Goal: Transaction & Acquisition: Purchase product/service

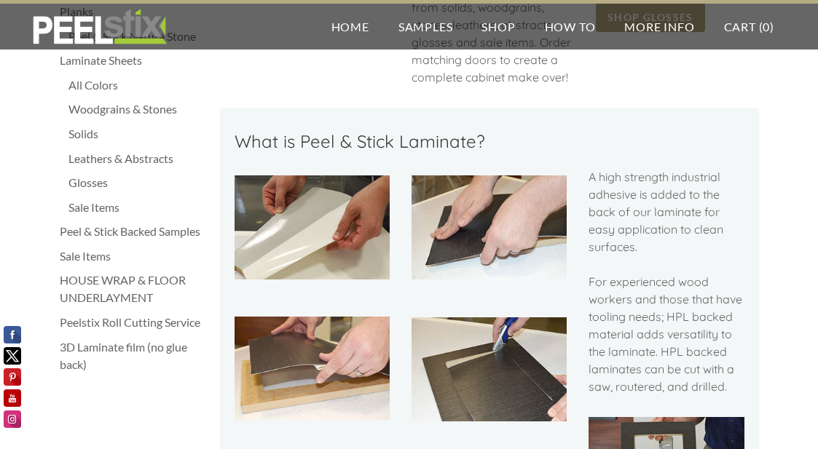
scroll to position [342, 0]
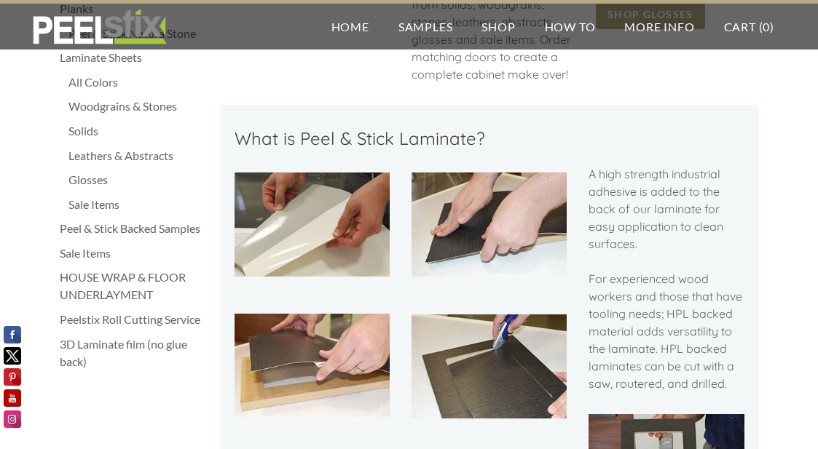
click at [170, 228] on div "Peel & Stick Backed Samples" at bounding box center [133, 228] width 146 height 17
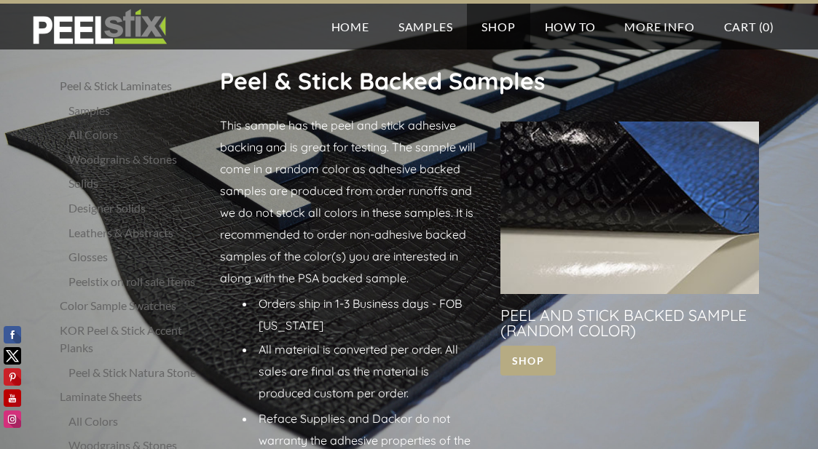
click at [89, 231] on div "Leathers & Abstracts" at bounding box center [136, 232] width 137 height 17
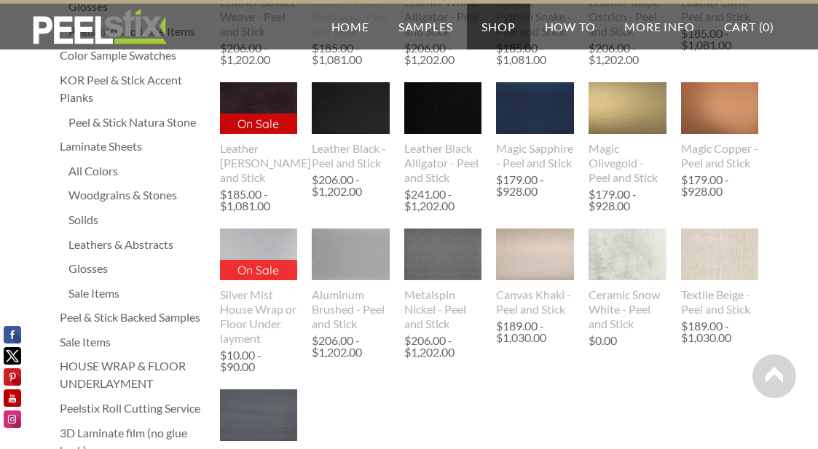
scroll to position [254, 0]
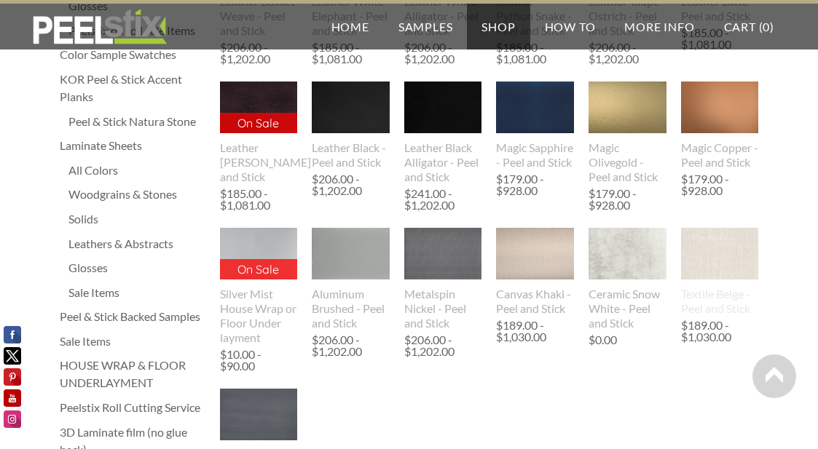
click at [743, 269] on img at bounding box center [720, 255] width 78 height 106
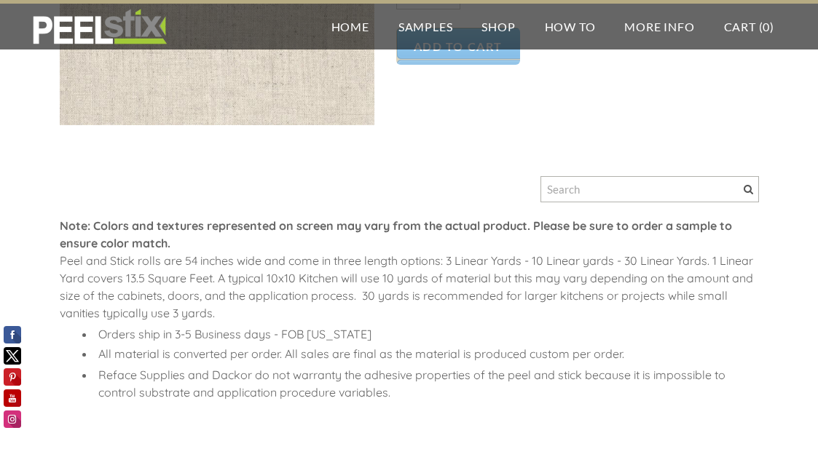
scroll to position [412, 0]
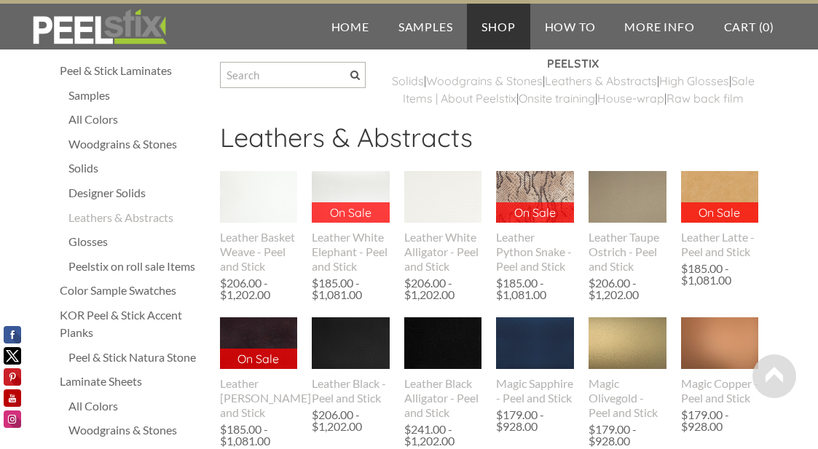
scroll to position [14, 0]
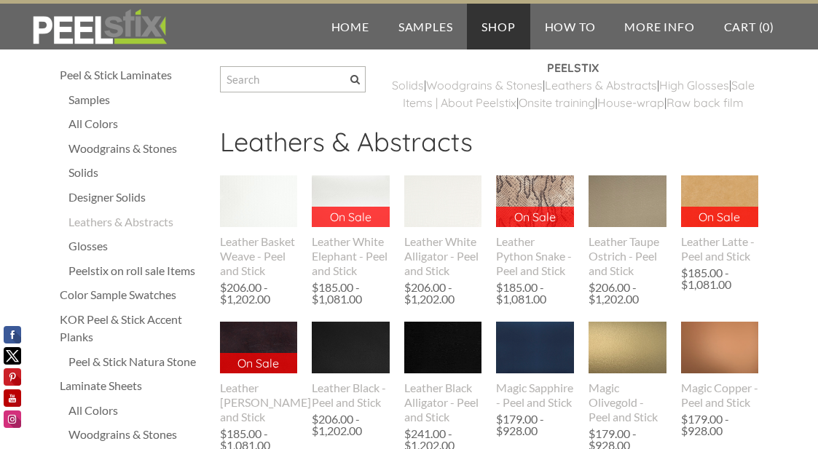
click at [94, 193] on div "Designer Solids" at bounding box center [136, 197] width 137 height 17
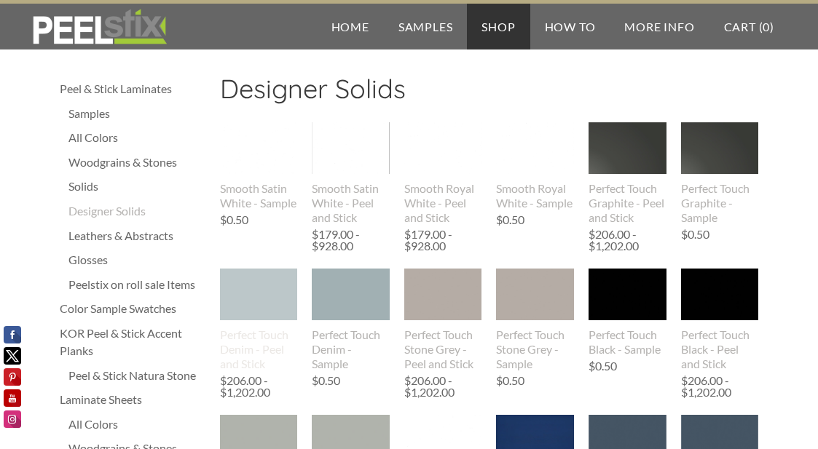
click at [258, 293] on img at bounding box center [258, 295] width 119 height 52
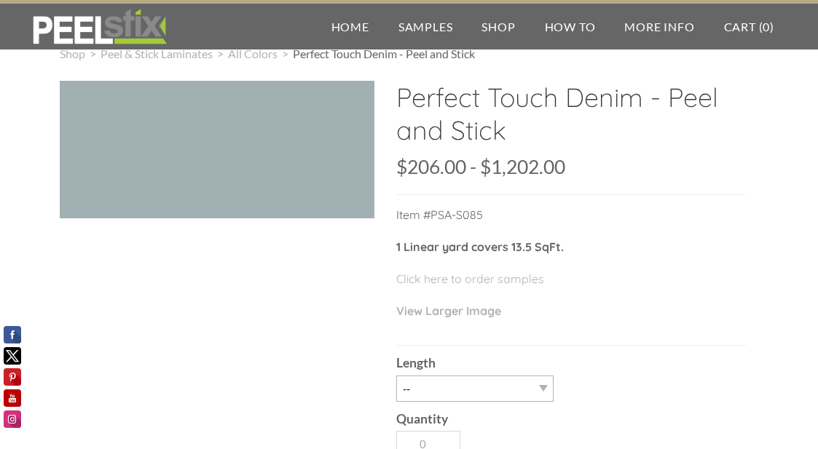
scroll to position [32, 0]
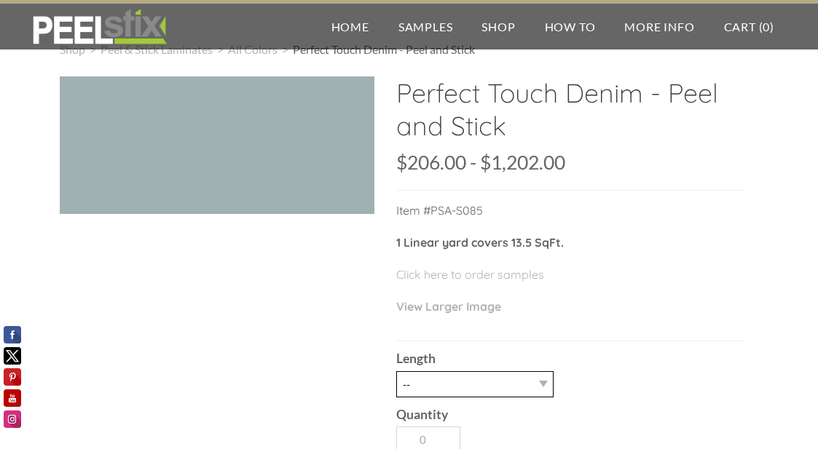
click at [518, 376] on select "-- 3LY 10LY 15LY 30LY" at bounding box center [474, 384] width 157 height 26
select select "3LY"
click at [396, 371] on select "-- 3LY 10LY 15LY 30LY" at bounding box center [474, 384] width 157 height 26
type input "1"
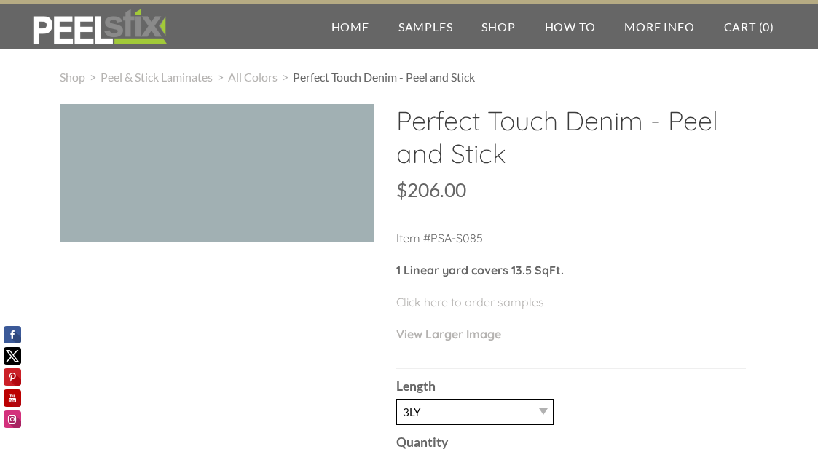
scroll to position [9, 0]
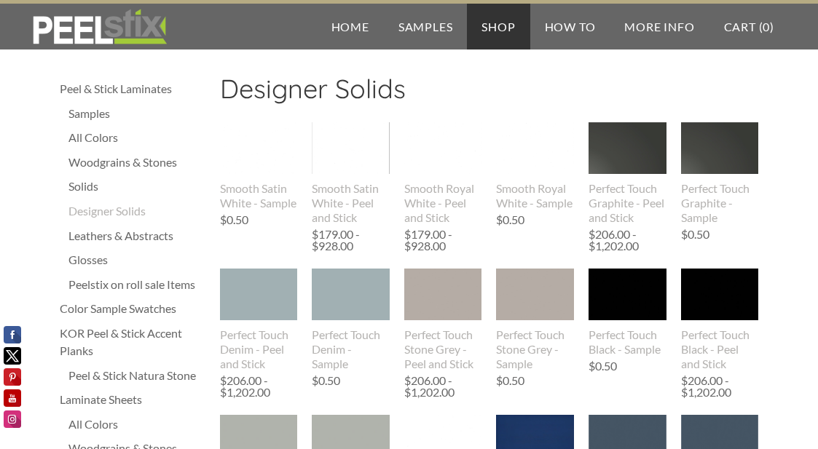
click at [152, 173] on ul "Samples All Colors Woodgrains & Stones Solids Designer Solids Leathers & Abstra…" at bounding box center [136, 199] width 137 height 189
click at [151, 163] on div "Woodgrains & Stones" at bounding box center [136, 162] width 137 height 17
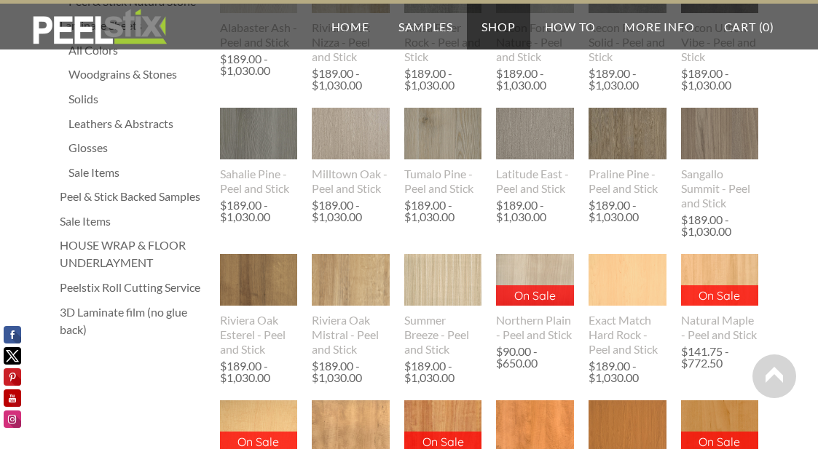
scroll to position [373, 0]
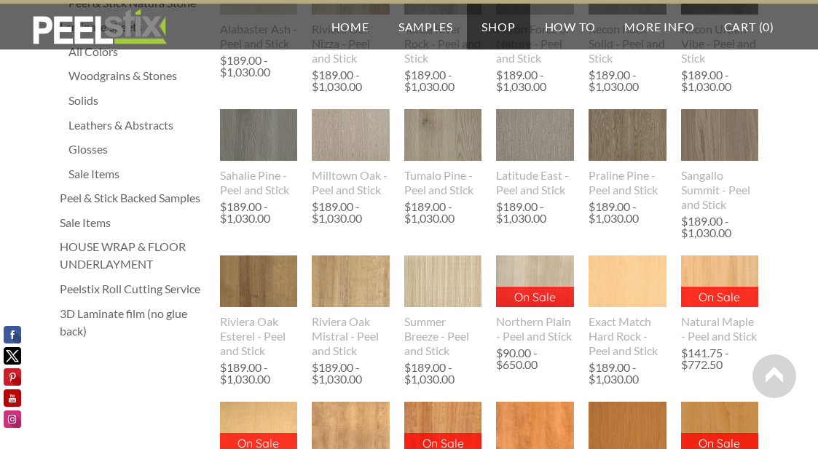
click at [90, 174] on div "Sale Items" at bounding box center [136, 173] width 137 height 17
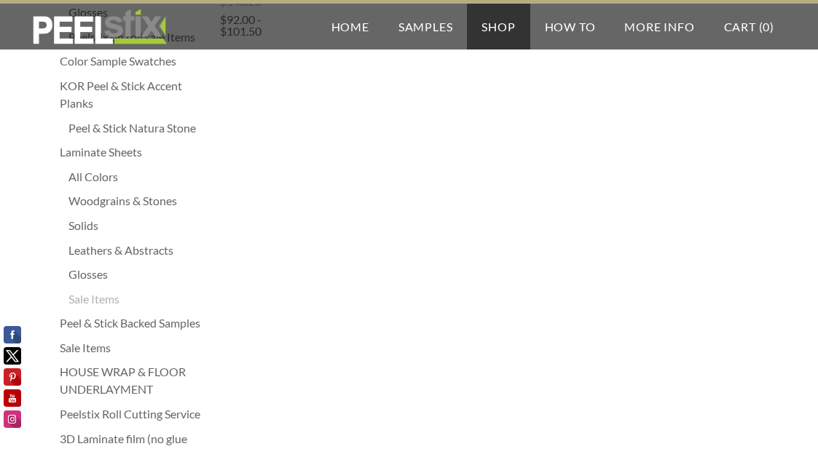
scroll to position [261, 0]
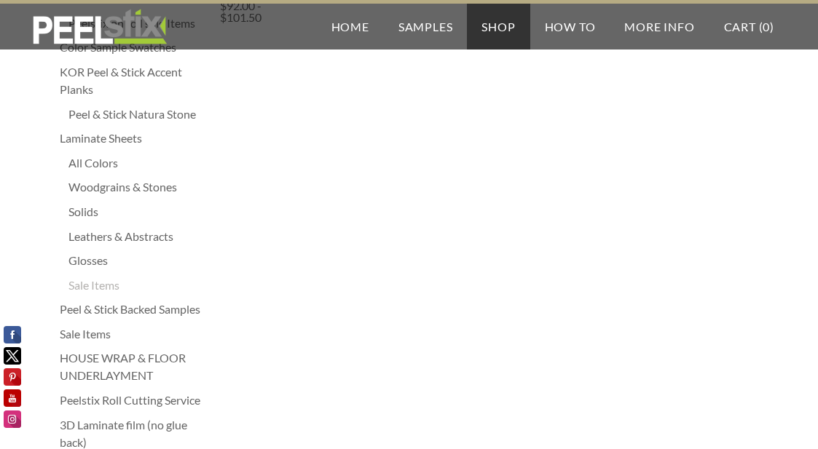
click at [84, 332] on div "Sale Items" at bounding box center [133, 333] width 146 height 17
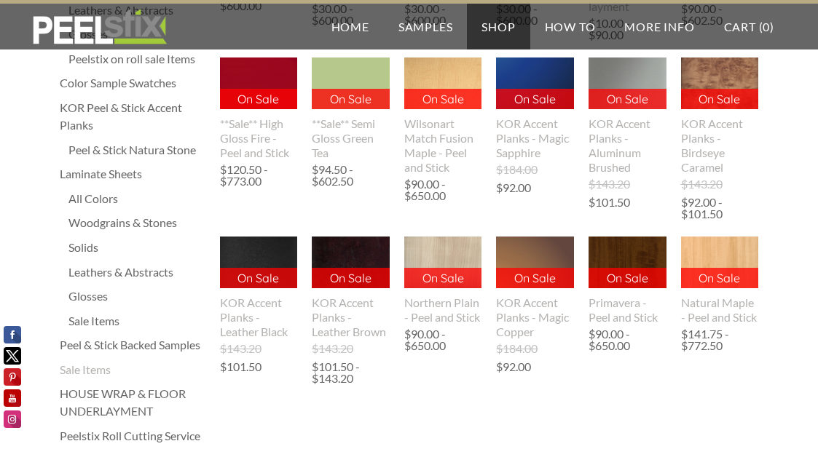
scroll to position [227, 0]
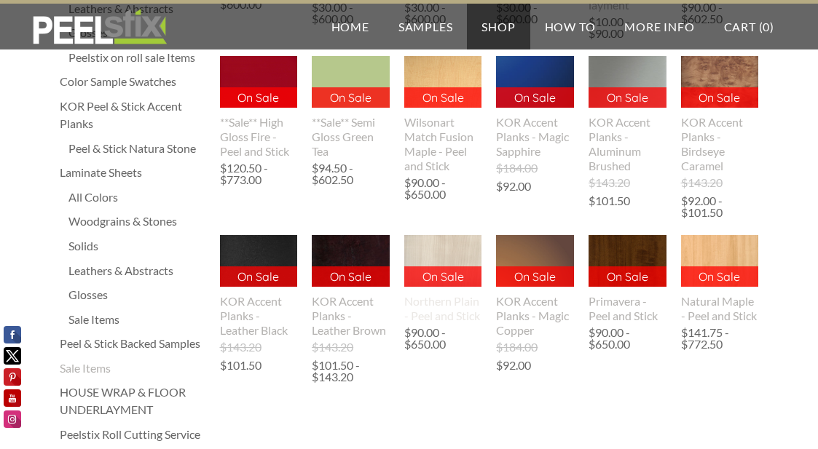
click at [446, 245] on img at bounding box center [443, 261] width 78 height 52
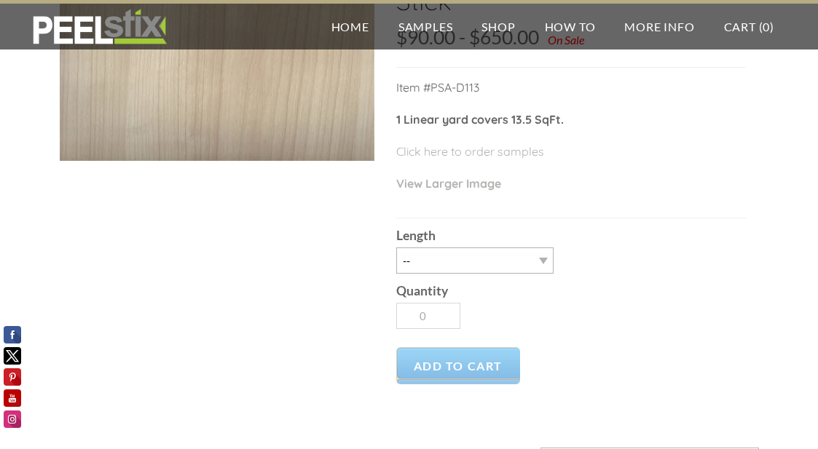
scroll to position [159, 0]
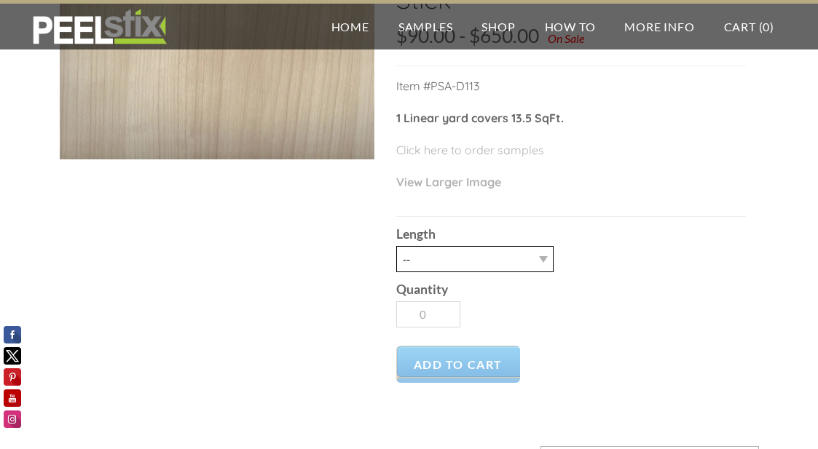
click at [537, 258] on select "-- 3LY 10LY 15LY 30LY" at bounding box center [474, 259] width 157 height 26
select select "3LY"
click at [396, 246] on select "-- 3LY 10LY 15LY 30LY" at bounding box center [474, 259] width 157 height 26
type input "1"
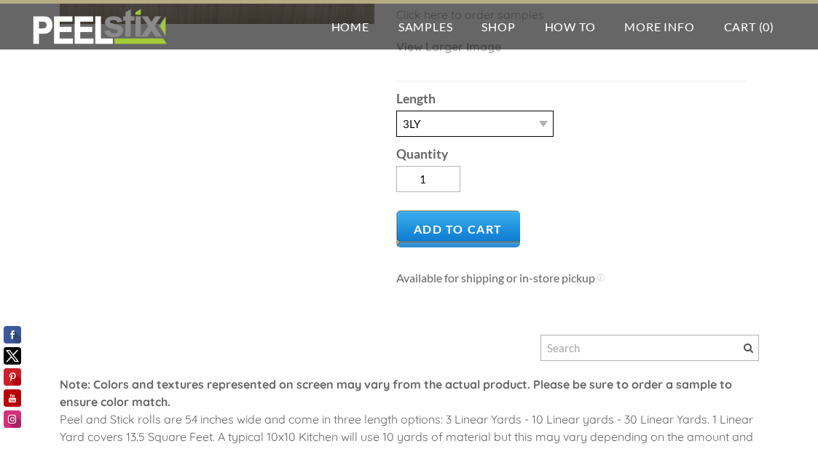
scroll to position [296, 0]
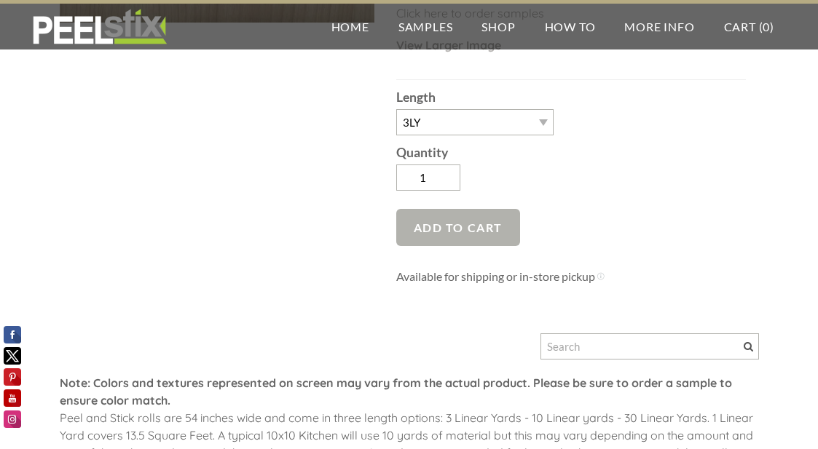
click at [445, 236] on span "Add to Cart" at bounding box center [458, 227] width 125 height 37
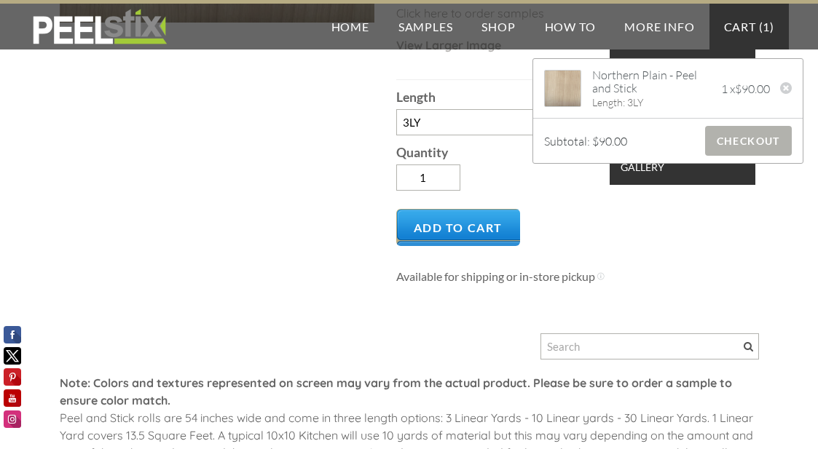
click at [762, 135] on span "Checkout" at bounding box center [748, 141] width 87 height 30
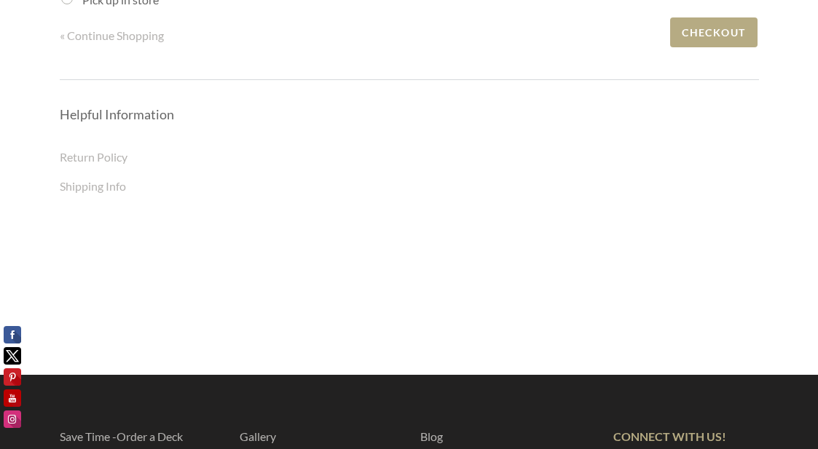
scroll to position [438, 0]
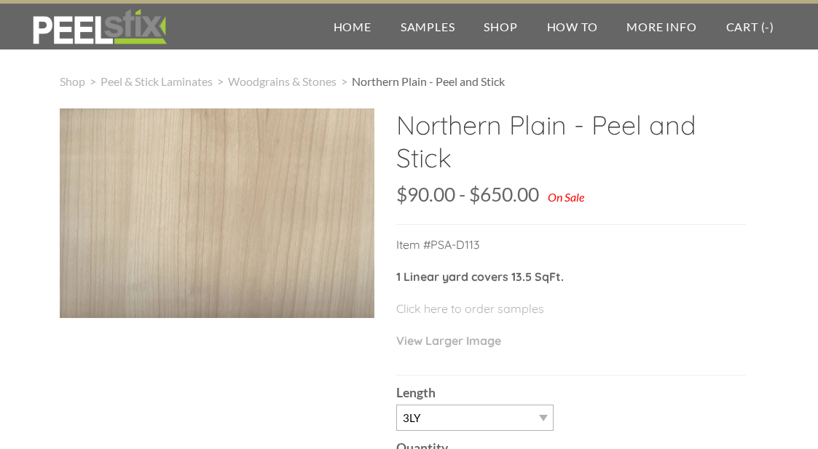
select select "3LY"
